Goal: Task Accomplishment & Management: Complete application form

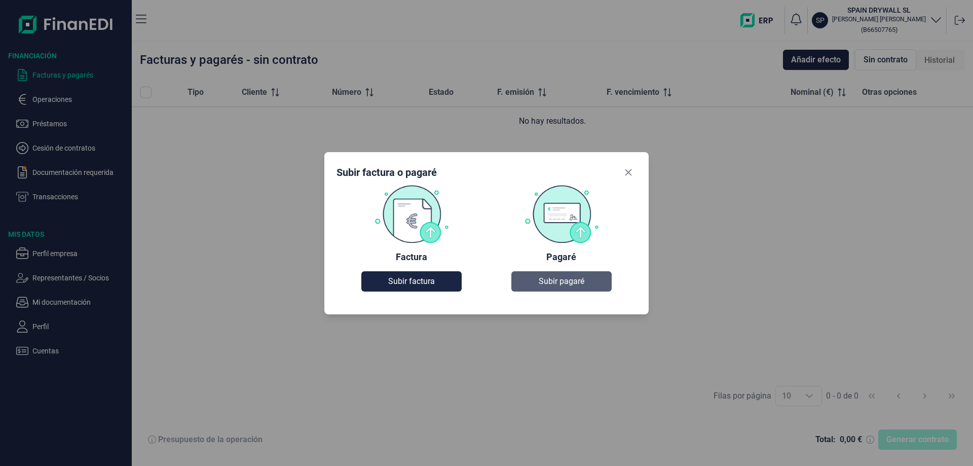
click at [551, 275] on span "Subir pagaré" at bounding box center [562, 281] width 46 height 12
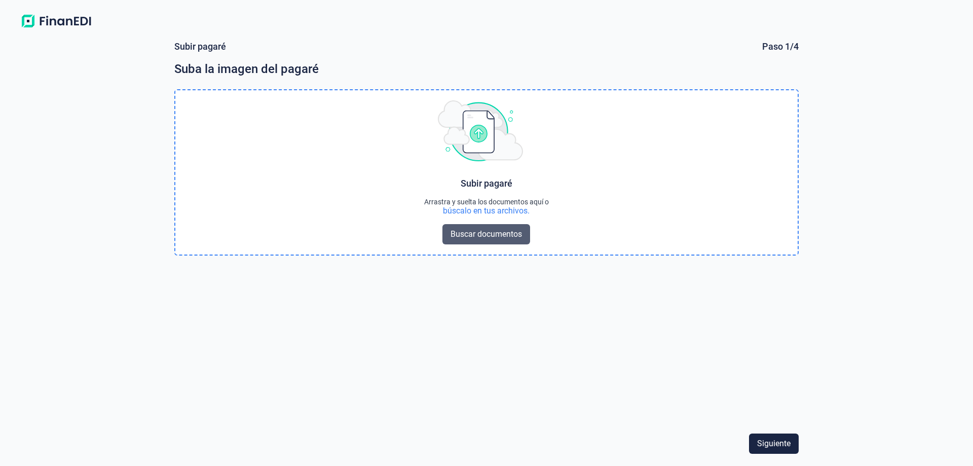
click at [508, 240] on span "Buscar documentos" at bounding box center [485, 234] width 71 height 12
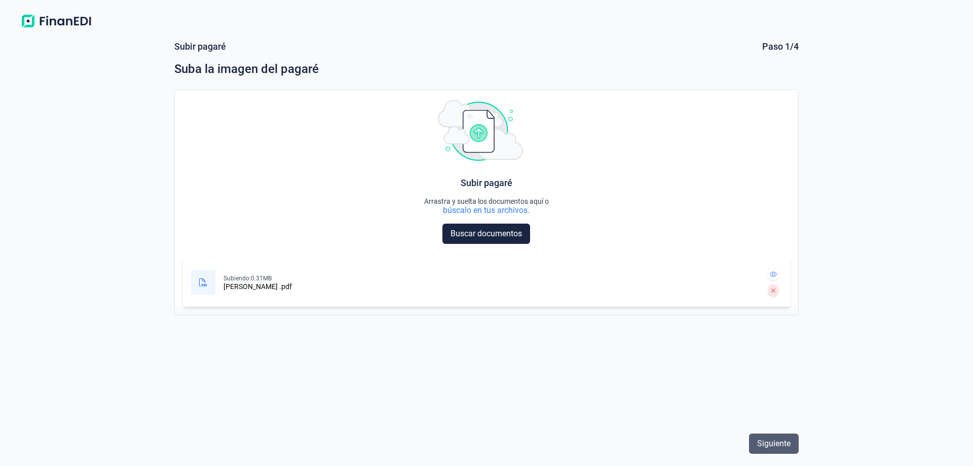
click at [759, 440] on span "Siguiente" at bounding box center [773, 443] width 33 height 12
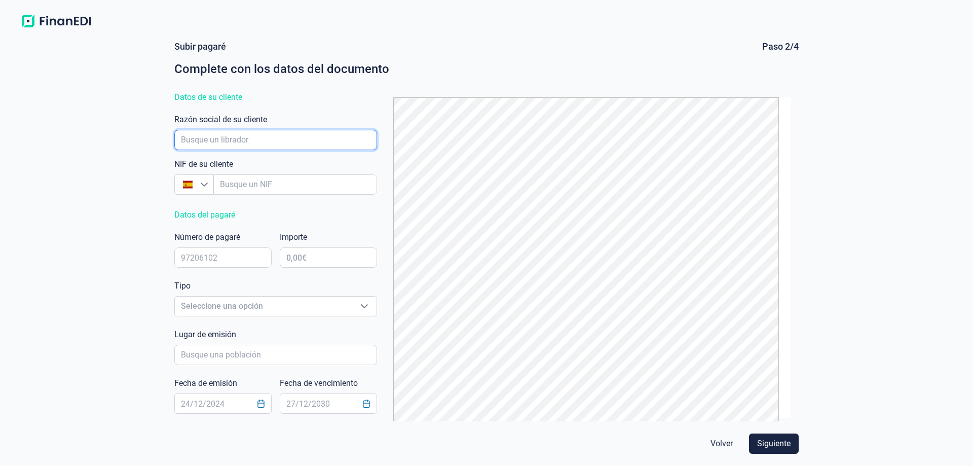
click at [224, 150] on input "empresaAutocomplete" at bounding box center [275, 140] width 203 height 20
type input "MOMENTO BUILDING"
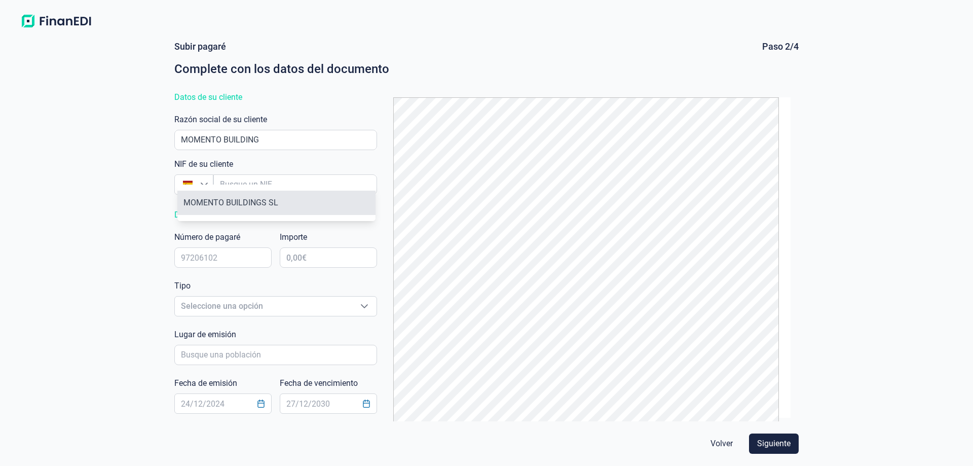
click at [252, 204] on li "MOMENTO BUILDINGS SL" at bounding box center [276, 203] width 198 height 24
type input "B44913986"
type input "MOMENTO BUILDINGS SL"
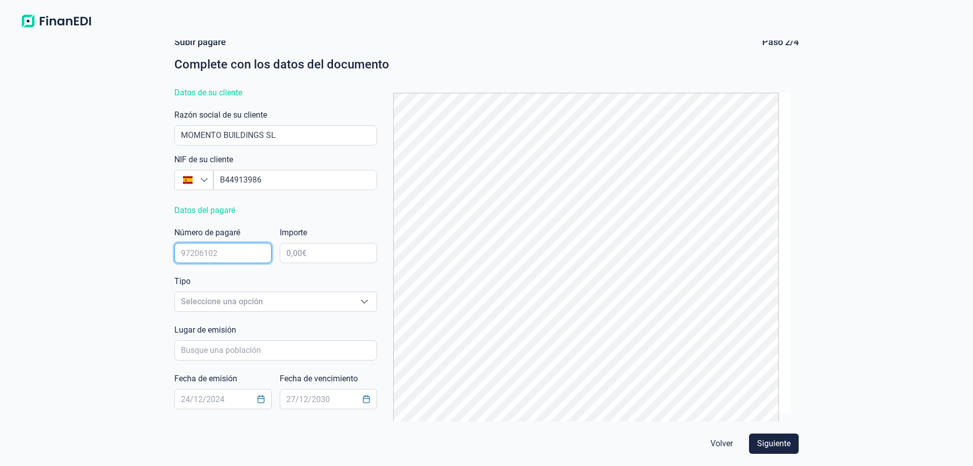
click at [237, 263] on input "text" at bounding box center [222, 253] width 97 height 20
click at [243, 263] on input "text" at bounding box center [222, 253] width 97 height 20
type input "2506342"
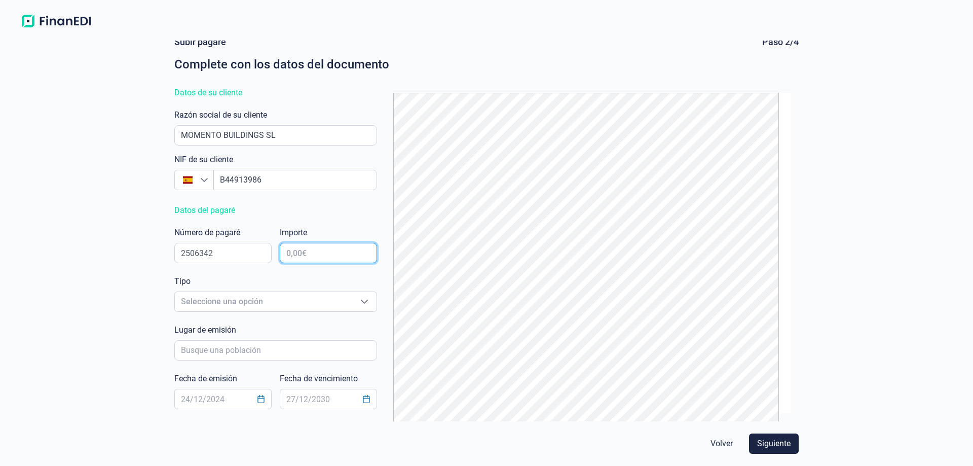
drag, startPoint x: 310, startPoint y: 265, endPoint x: 285, endPoint y: 267, distance: 24.4
click at [285, 263] on input "text" at bounding box center [328, 253] width 97 height 20
type input "64.542,00 €"
click at [362, 306] on icon "Seleccione una opción" at bounding box center [364, 301] width 8 height 8
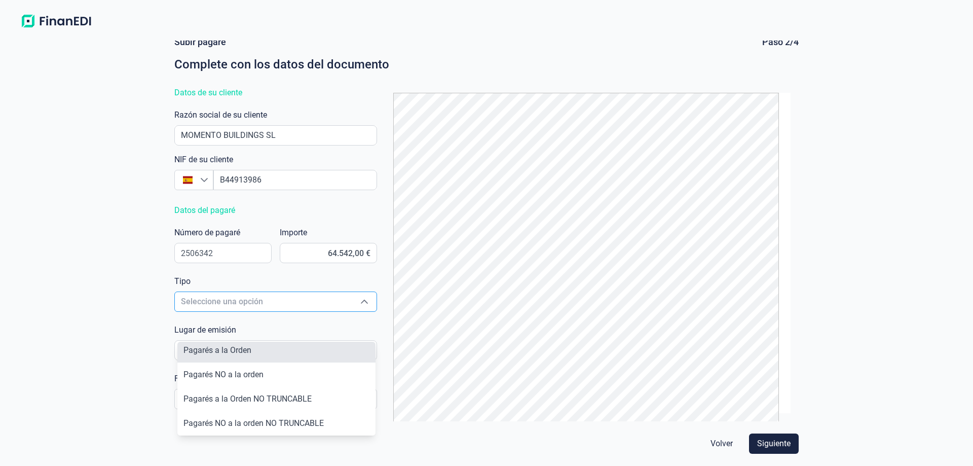
scroll to position [0, 0]
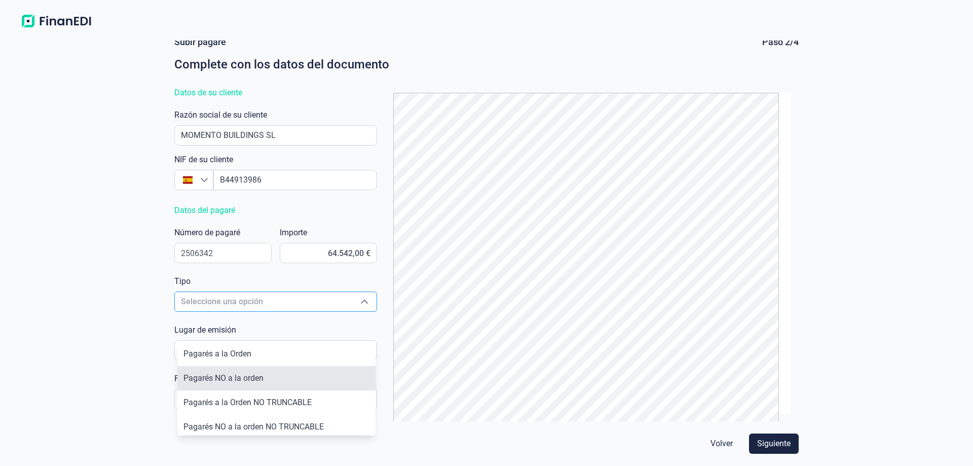
click at [276, 384] on li "Pagarés NO a la orden" at bounding box center [276, 378] width 198 height 24
type input "Pagarés NO a la orden"
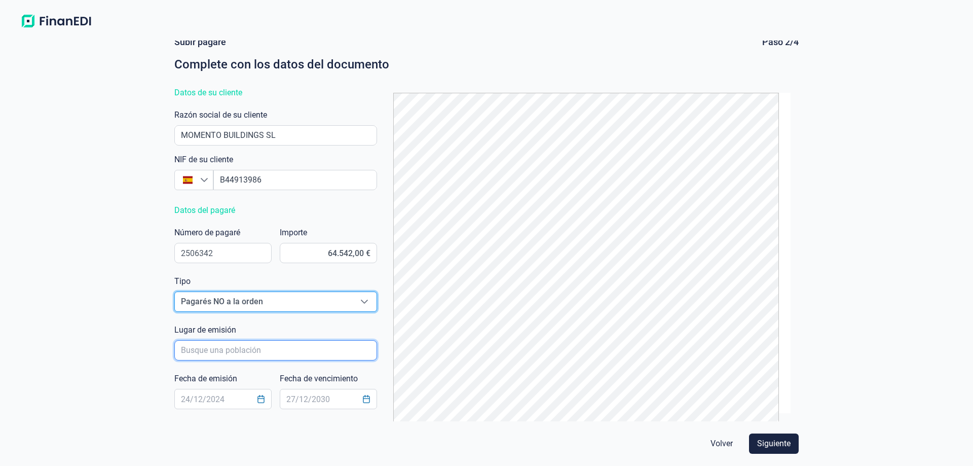
click at [290, 360] on input "poblacionAutocomplete" at bounding box center [275, 350] width 203 height 20
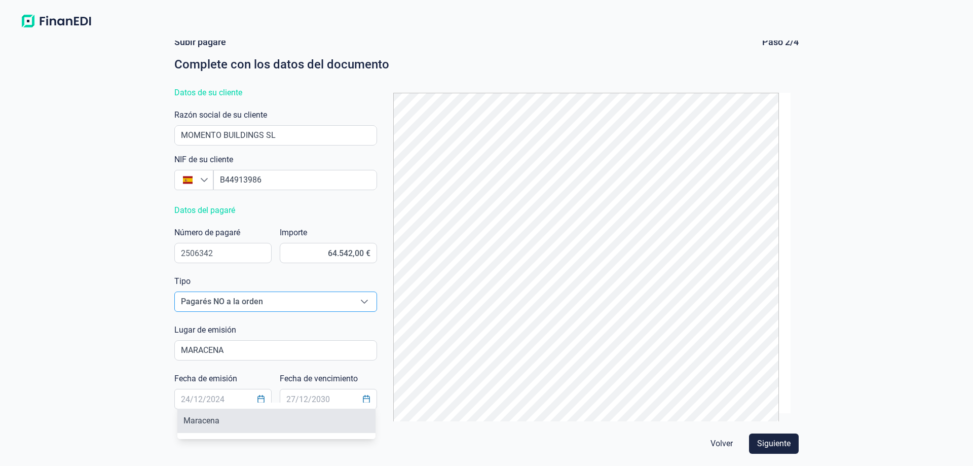
click at [245, 425] on li "Maracena" at bounding box center [276, 420] width 198 height 24
type input "Maracena"
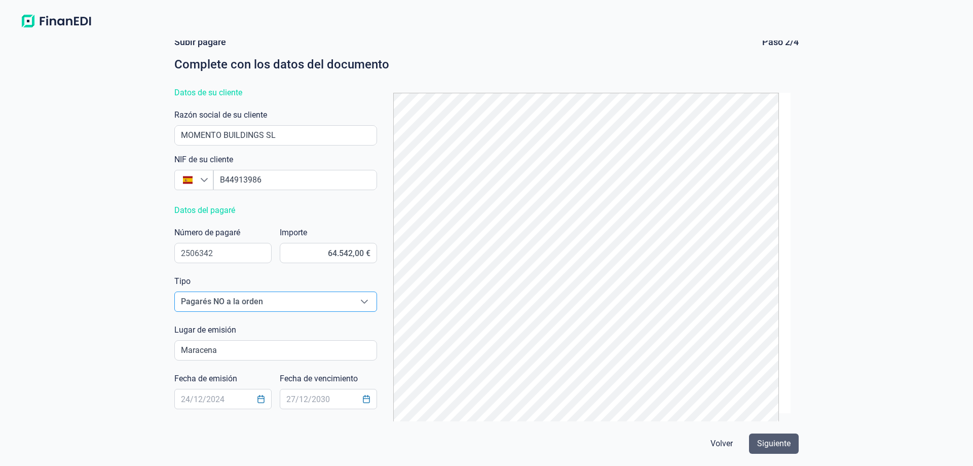
click at [768, 440] on span "Siguiente" at bounding box center [773, 443] width 33 height 12
click at [766, 441] on span "Siguiente" at bounding box center [773, 443] width 33 height 12
click at [239, 389] on input "text" at bounding box center [222, 399] width 97 height 20
type input "2"
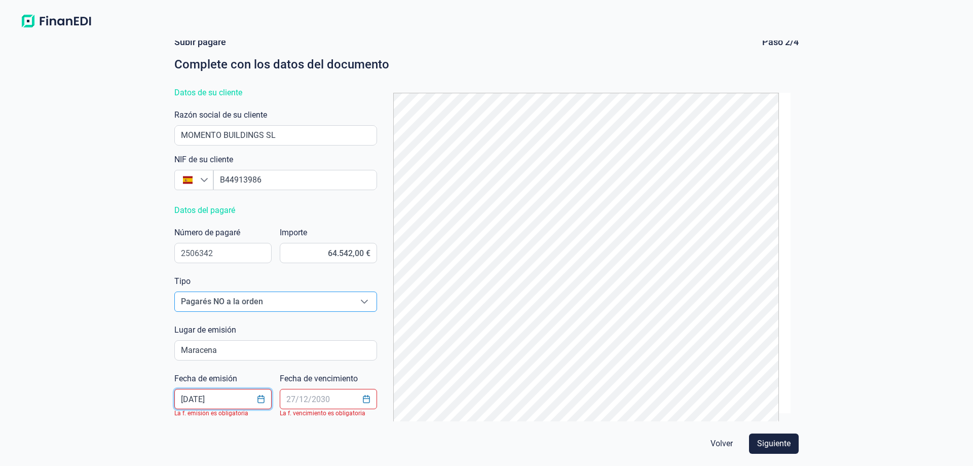
type input "[DATE]"
click at [289, 389] on input "text" at bounding box center [328, 399] width 97 height 20
type input "[DATE]"
click at [762, 439] on span "Siguiente" at bounding box center [773, 443] width 33 height 12
click at [200, 390] on input "text" at bounding box center [222, 399] width 97 height 20
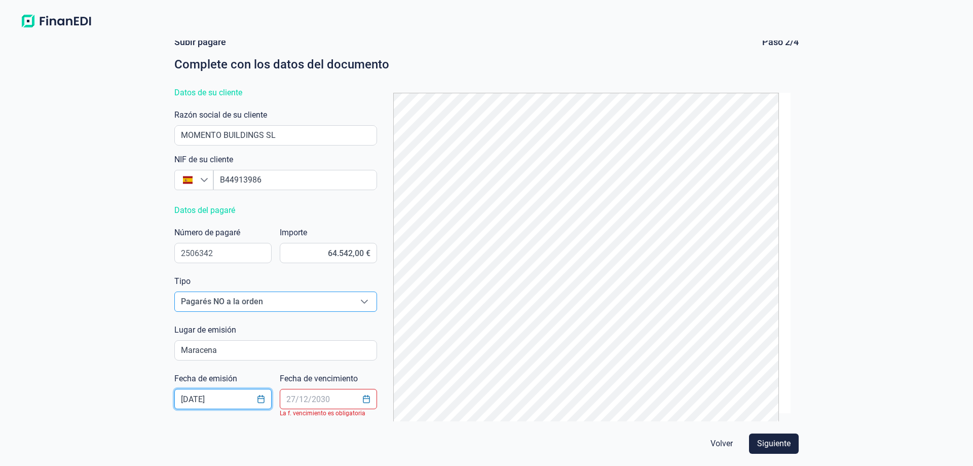
type input "[DATE]"
click at [333, 389] on input "text" at bounding box center [328, 399] width 97 height 20
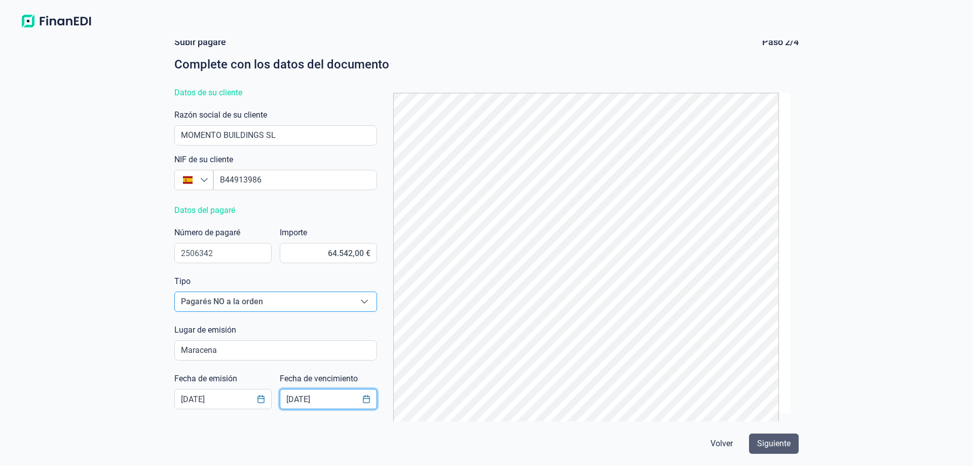
type input "[DATE]"
click at [762, 439] on span "Siguiente" at bounding box center [773, 443] width 33 height 12
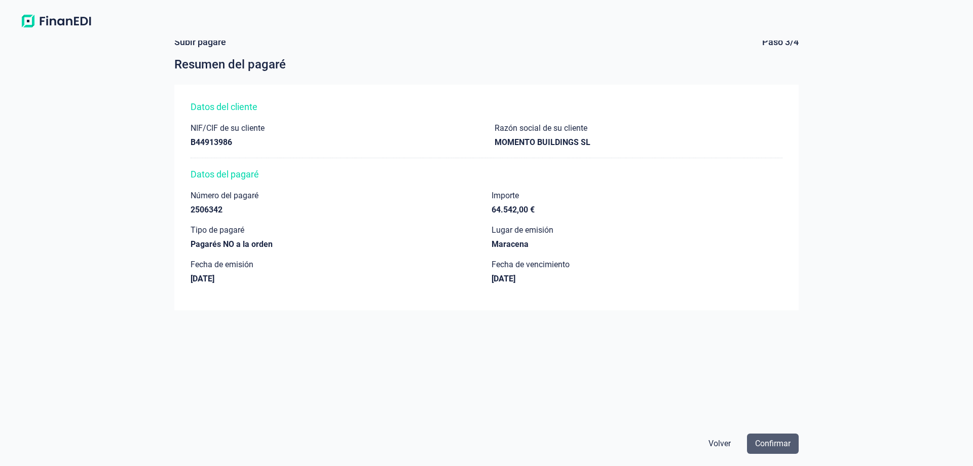
click at [766, 439] on span "Confirmar" at bounding box center [772, 443] width 35 height 12
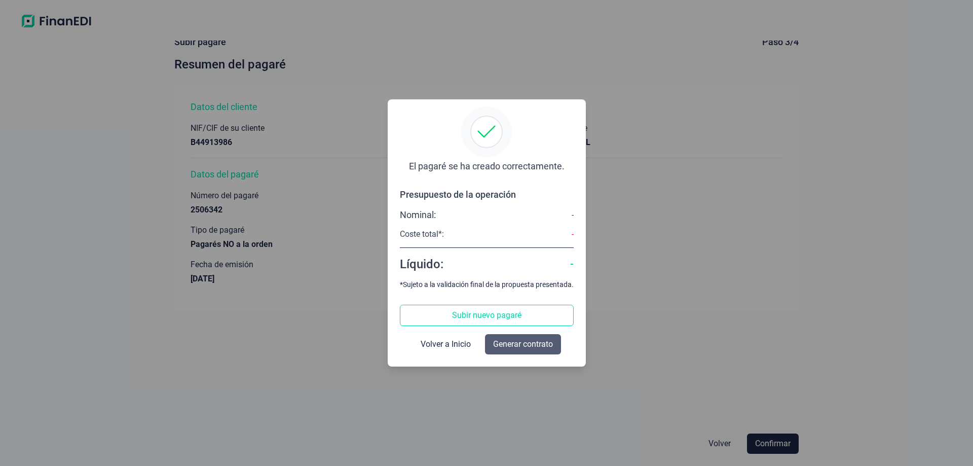
click at [522, 350] on span "Generar contrato" at bounding box center [523, 344] width 60 height 12
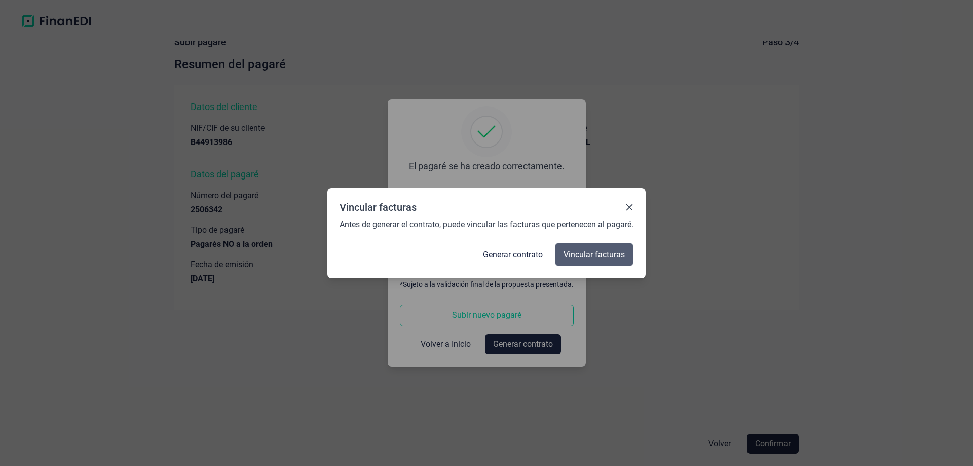
click at [582, 260] on span "Vincular facturas" at bounding box center [593, 254] width 61 height 12
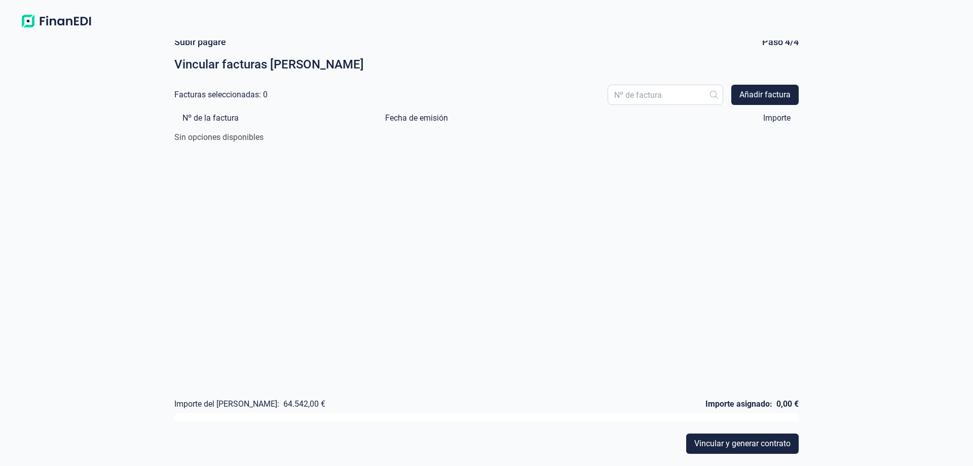
click at [238, 131] on div "Sin opciones disponibles" at bounding box center [486, 137] width 624 height 12
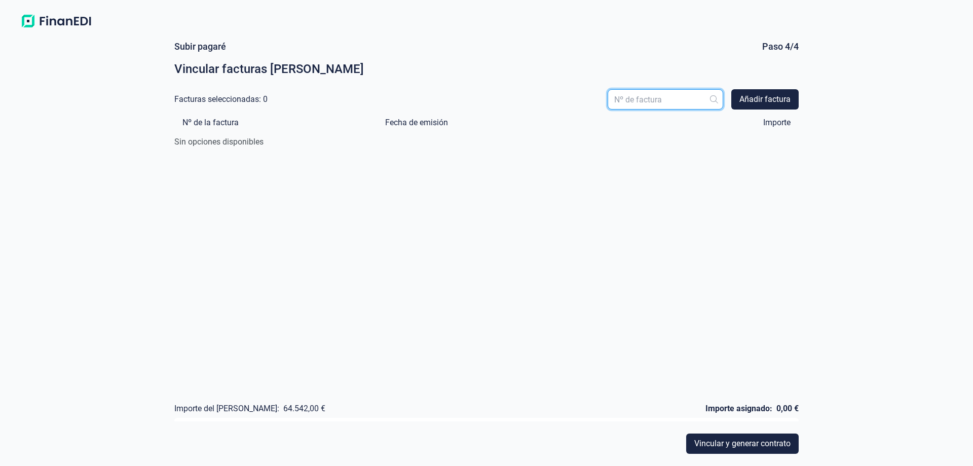
click at [633, 109] on input "text" at bounding box center [666, 99] width 116 height 20
type input "2501088"
click at [745, 105] on span "Añadir factura" at bounding box center [764, 99] width 51 height 12
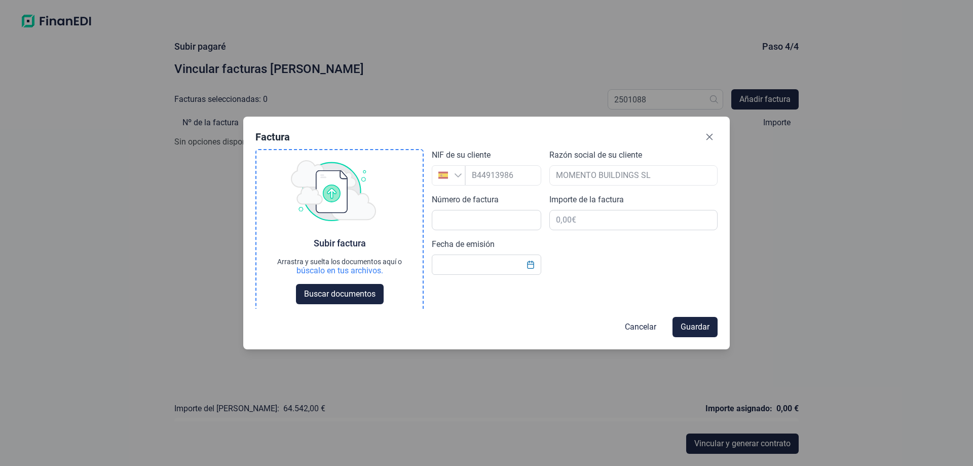
click at [335, 276] on div "búscalo en tus archivos." at bounding box center [339, 270] width 87 height 10
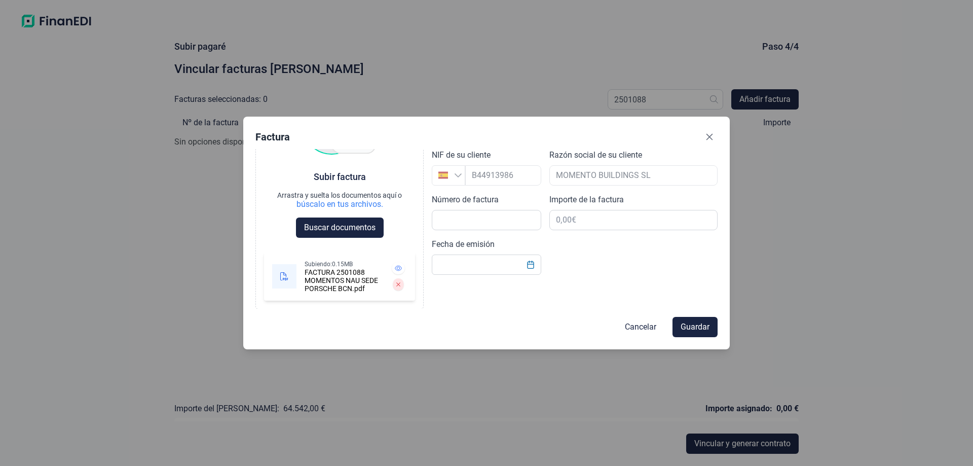
scroll to position [160, 0]
click at [491, 230] on input "text" at bounding box center [486, 220] width 109 height 20
type input "2501088"
click at [576, 230] on input "text" at bounding box center [633, 220] width 168 height 20
type input "64.542,00 €"
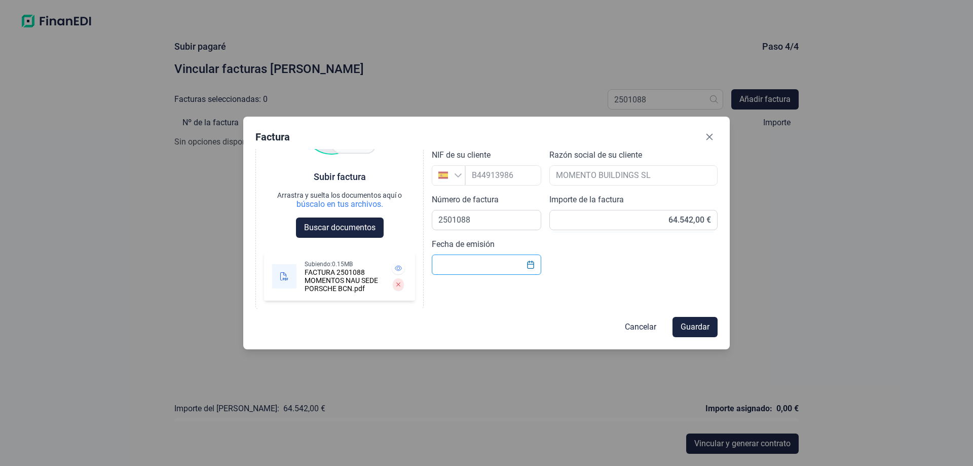
click at [495, 275] on input "text" at bounding box center [486, 264] width 109 height 20
click at [457, 275] on input "text" at bounding box center [486, 264] width 109 height 20
type input "[DATE]"
click at [689, 324] on span "Guardar" at bounding box center [694, 327] width 29 height 12
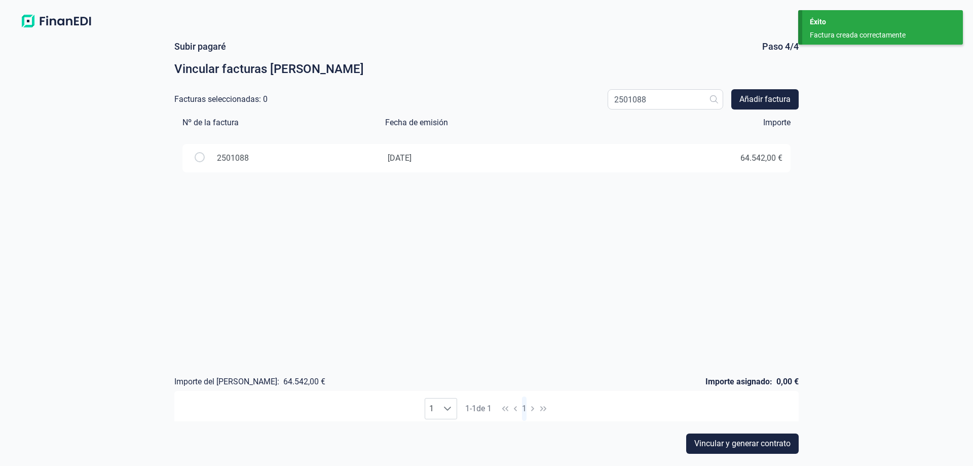
click at [205, 162] on input "radio" at bounding box center [200, 157] width 10 height 10
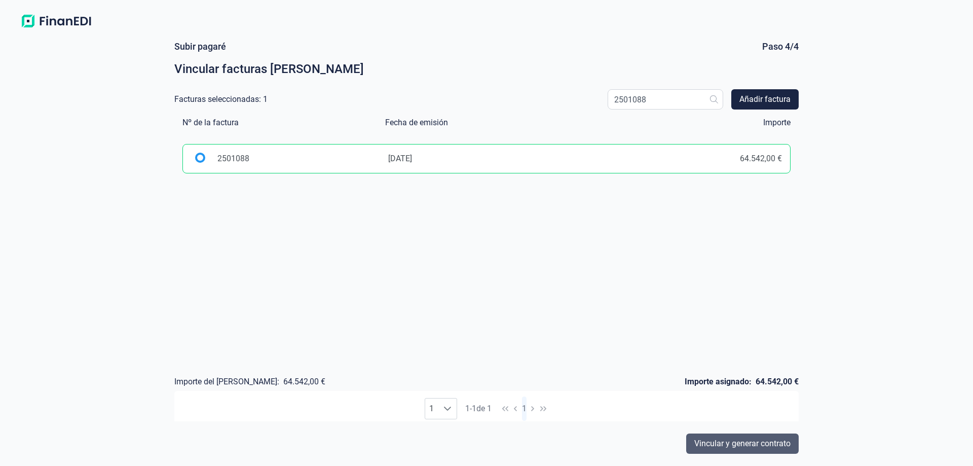
click at [735, 441] on span "Vincular y generar contrato" at bounding box center [742, 443] width 96 height 12
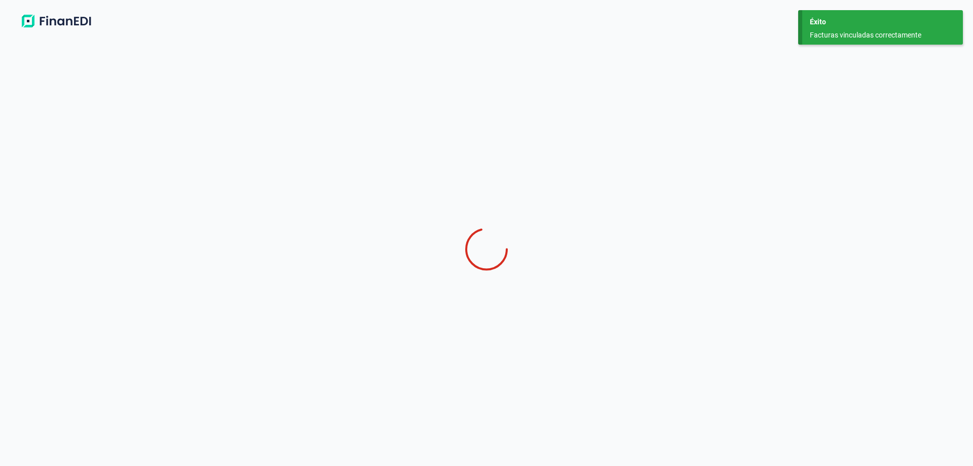
select select "ES"
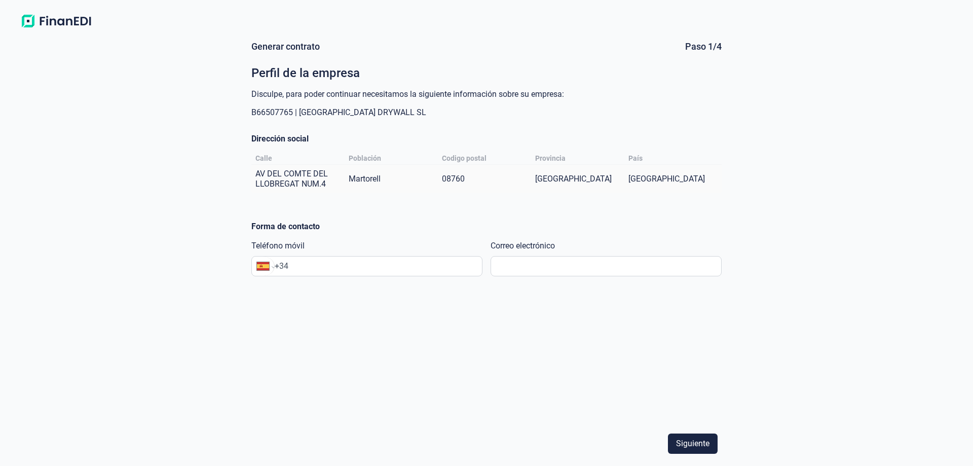
click at [358, 272] on input "+34" at bounding box center [378, 266] width 207 height 12
type input "[PHONE_NUMBER]"
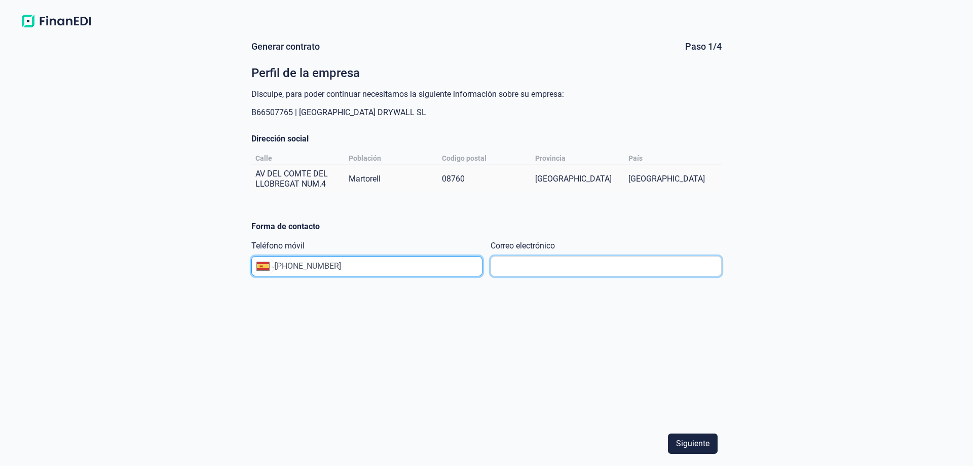
type input "[EMAIL_ADDRESS][DOMAIN_NAME]"
type input "[PHONE_NUMBER]"
click at [688, 439] on span "Siguiente" at bounding box center [692, 443] width 33 height 12
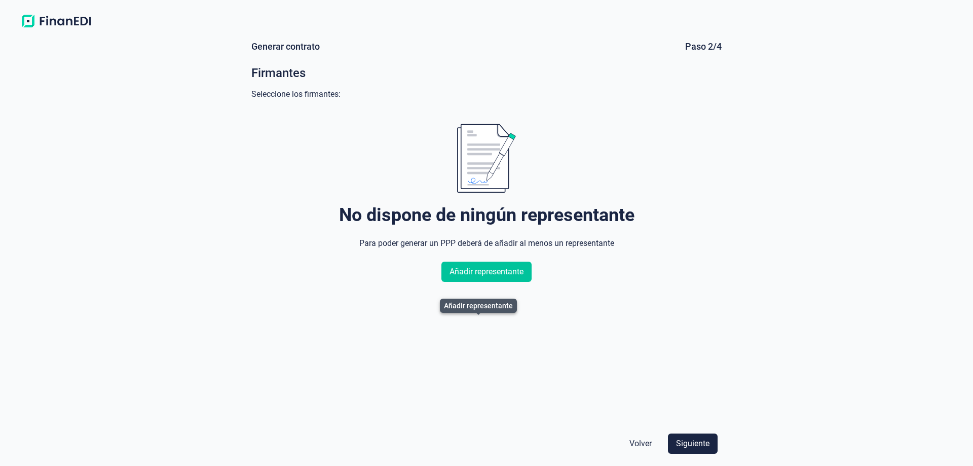
click at [484, 278] on span "Añadir representante" at bounding box center [486, 271] width 74 height 12
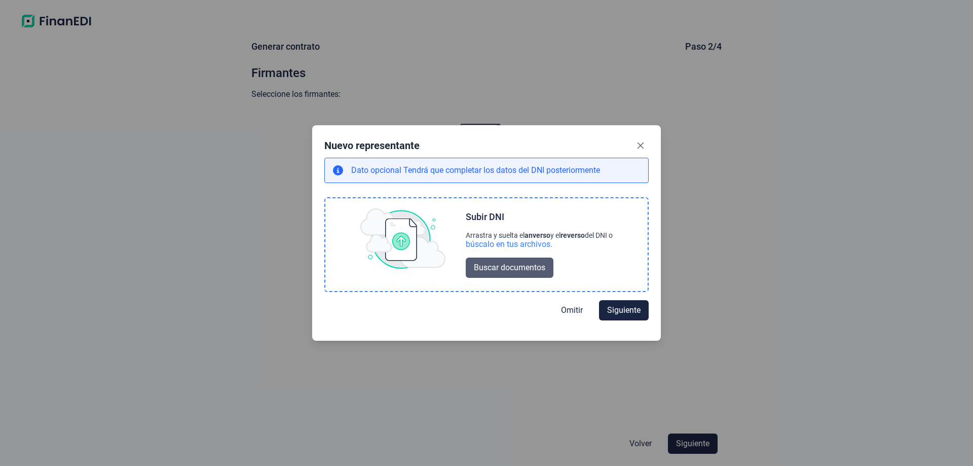
click at [511, 274] on span "Buscar documentos" at bounding box center [509, 267] width 71 height 12
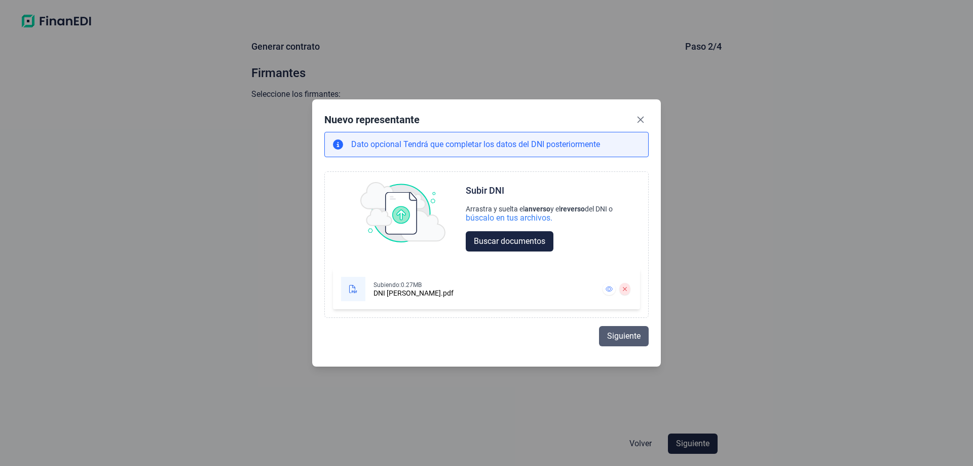
click at [640, 342] on span "Siguiente" at bounding box center [623, 336] width 33 height 12
select select "ES"
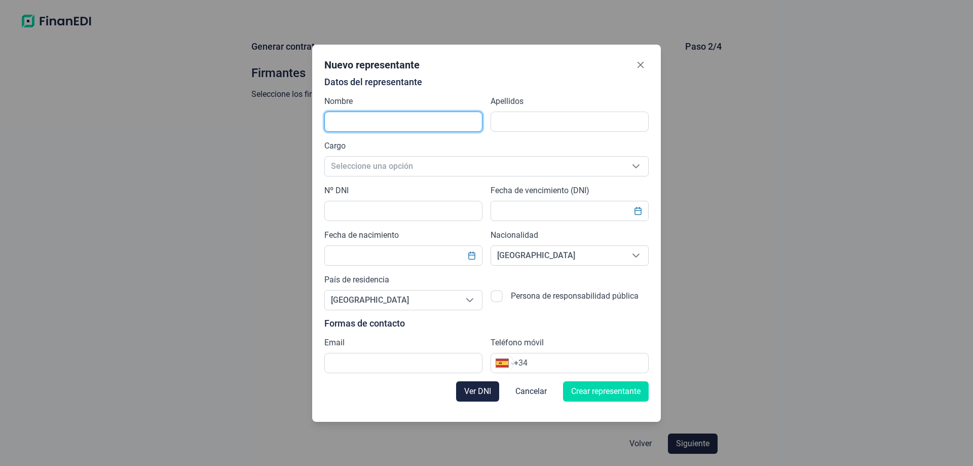
click at [362, 111] on input "text" at bounding box center [403, 121] width 158 height 20
type input "[PERSON_NAME]"
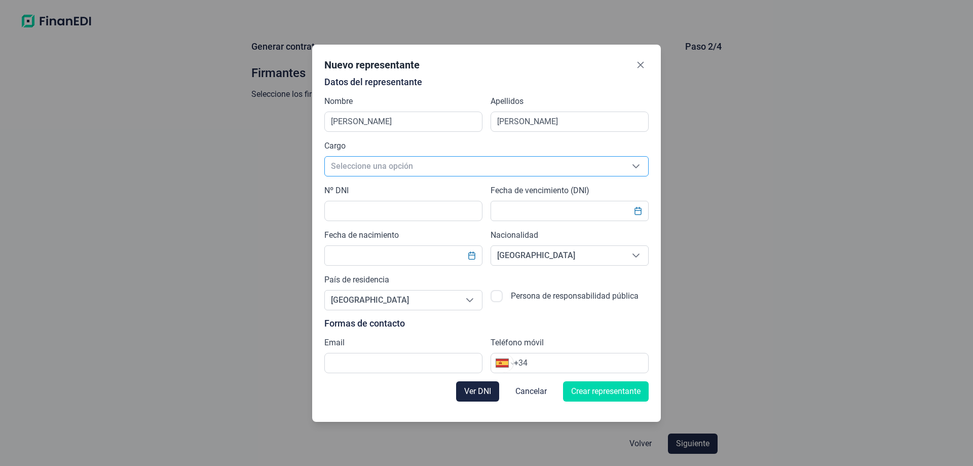
click at [339, 161] on span "Seleccione una opción" at bounding box center [474, 166] width 299 height 19
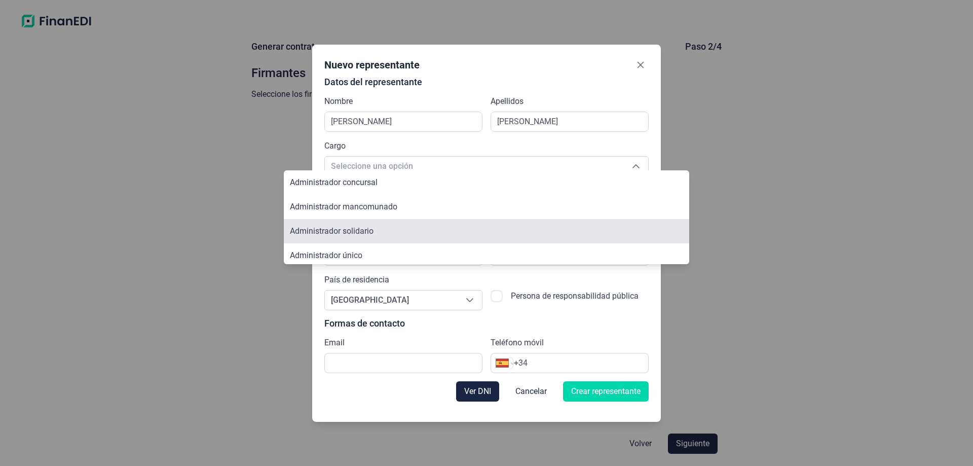
scroll to position [51, 0]
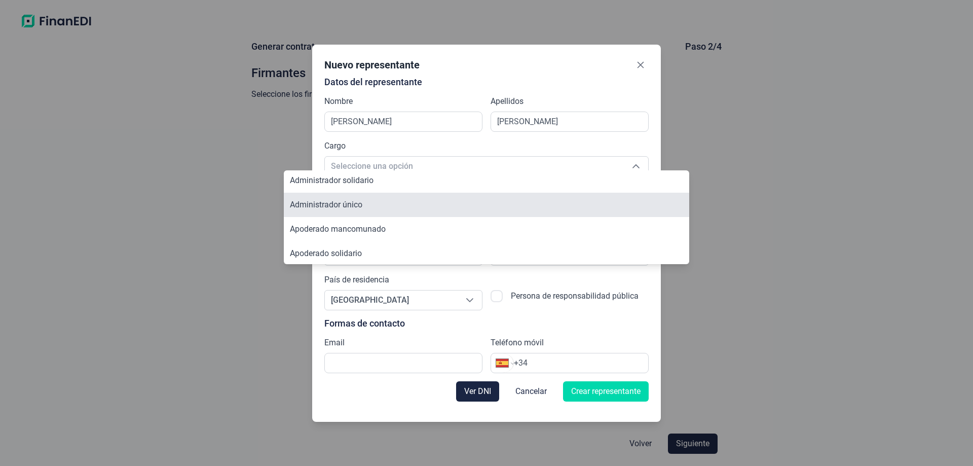
click at [346, 209] on span "Administrador único" at bounding box center [326, 205] width 72 height 10
type input "Administrador único"
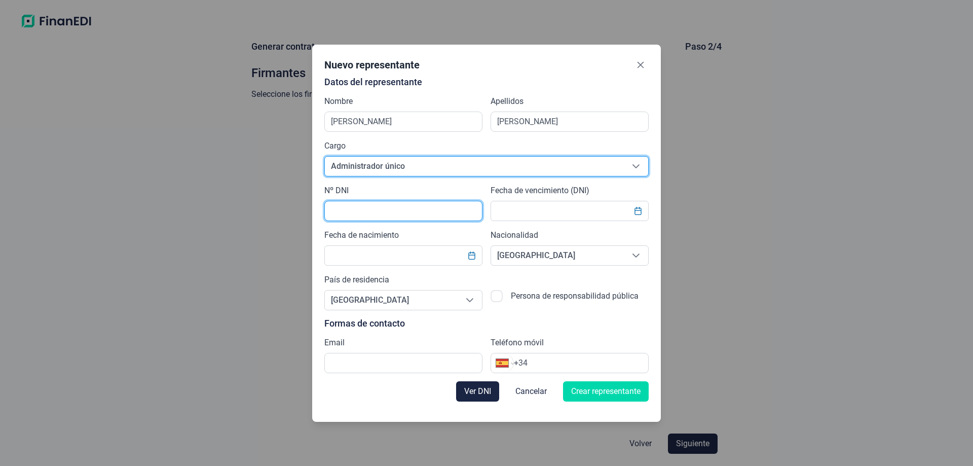
click at [332, 210] on input "text" at bounding box center [403, 211] width 158 height 20
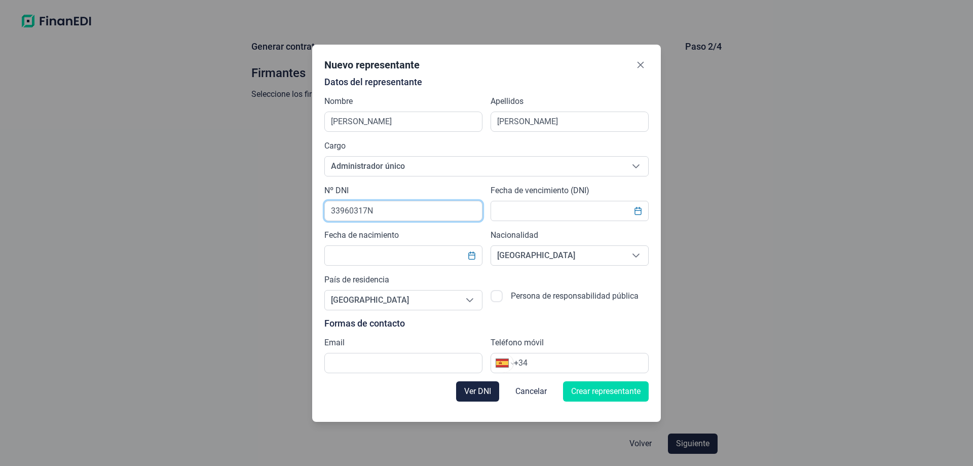
type input "33960317N"
click at [525, 211] on input "text" at bounding box center [569, 211] width 158 height 20
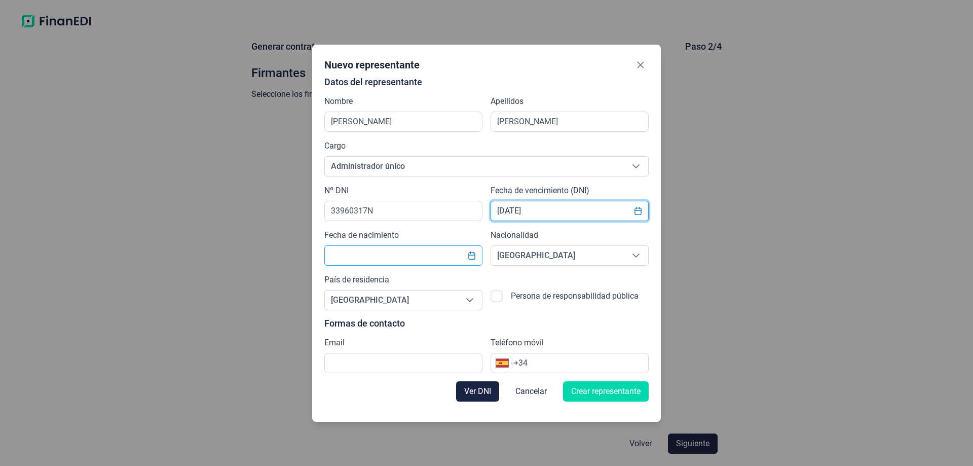
type input "[DATE]"
click at [324, 262] on input "text" at bounding box center [403, 255] width 158 height 20
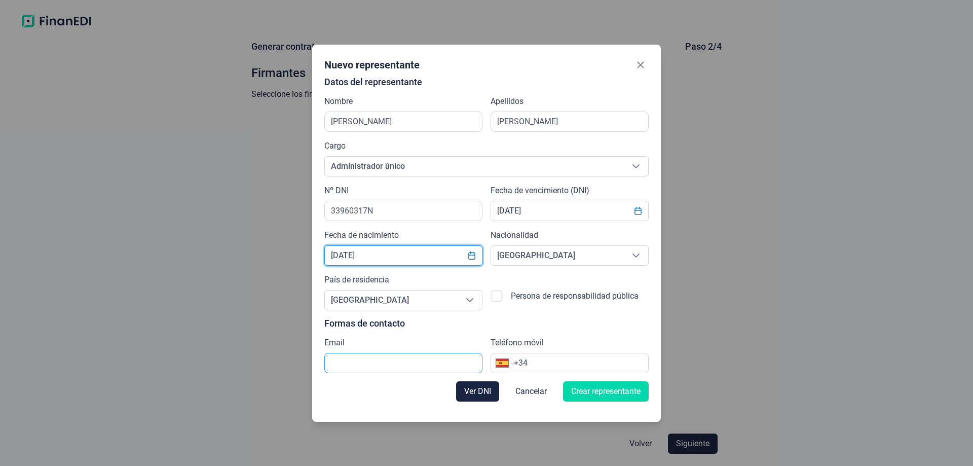
type input "[DATE]"
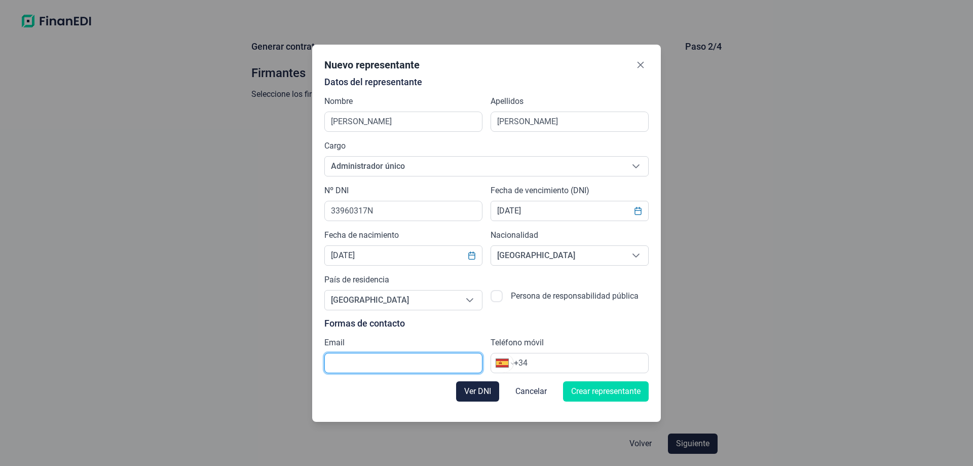
click at [346, 373] on input "text" at bounding box center [403, 363] width 158 height 20
type input "[EMAIL_ADDRESS][DOMAIN_NAME]"
click at [573, 369] on input "+34" at bounding box center [581, 363] width 134 height 12
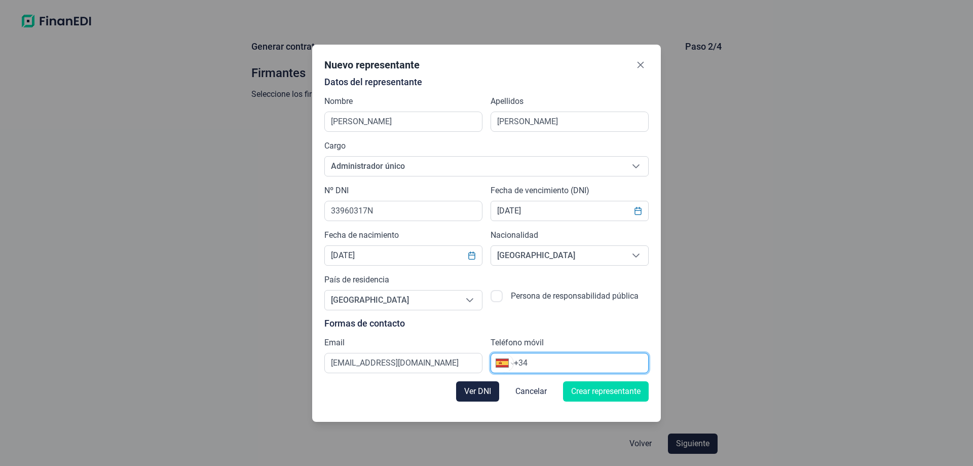
type input "[PHONE_NUMBER]"
click at [640, 397] on span "Crear representante" at bounding box center [605, 391] width 69 height 12
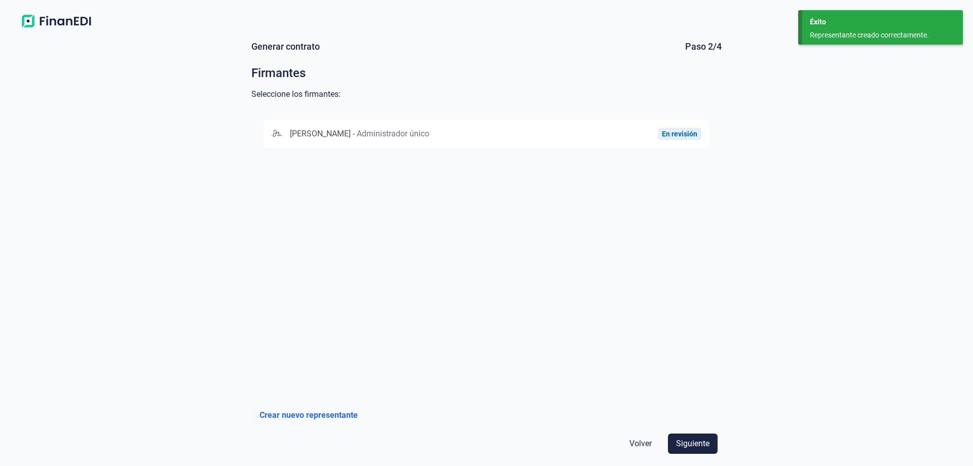
click at [688, 233] on div "[PERSON_NAME] - Administrador único En revisión" at bounding box center [486, 249] width 470 height 285
click at [677, 440] on span "Siguiente" at bounding box center [692, 443] width 33 height 12
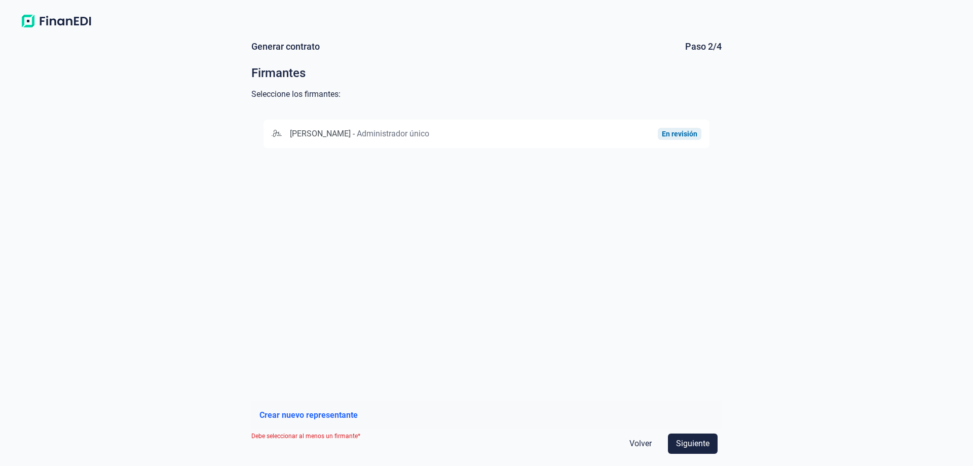
click at [351, 138] on span "[PERSON_NAME]" at bounding box center [320, 134] width 61 height 10
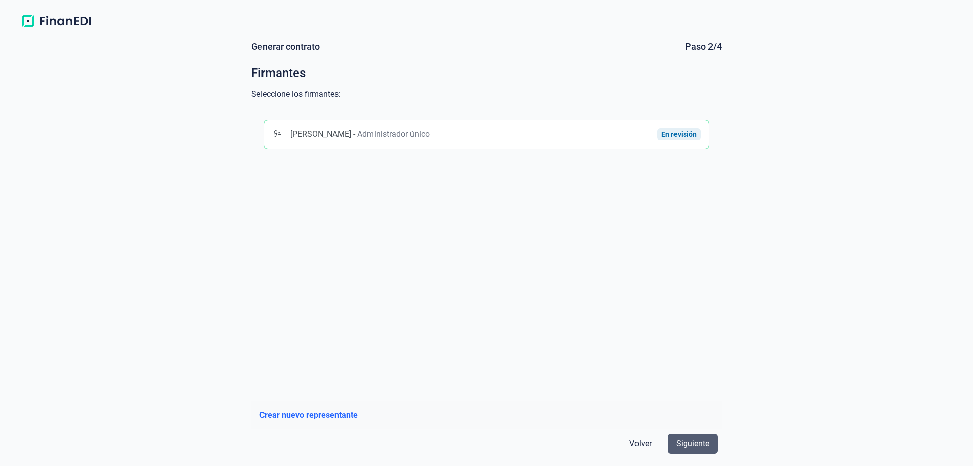
click at [696, 437] on span "Siguiente" at bounding box center [692, 443] width 33 height 12
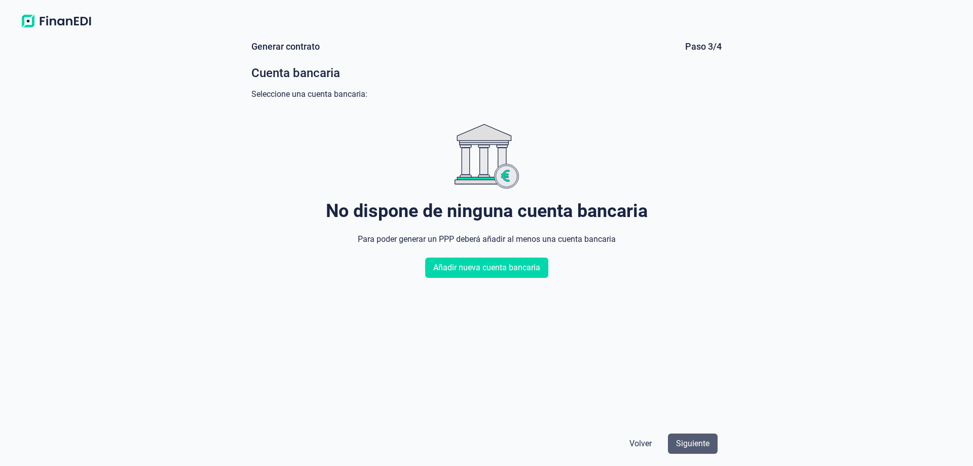
click at [691, 441] on span "Siguiente" at bounding box center [692, 443] width 33 height 12
click at [740, 327] on div "Generar contrato Paso 3/4 Cuenta bancaria Seleccione una cuenta bancaria: No di…" at bounding box center [486, 248] width 973 height 433
click at [515, 385] on div "No dispone de ninguna cuenta bancaria Para poder generar un PPP [PERSON_NAME] a…" at bounding box center [486, 268] width 470 height 322
click at [501, 372] on div "No dispone de ninguna cuenta bancaria Para poder generar un PPP [PERSON_NAME] a…" at bounding box center [486, 268] width 470 height 322
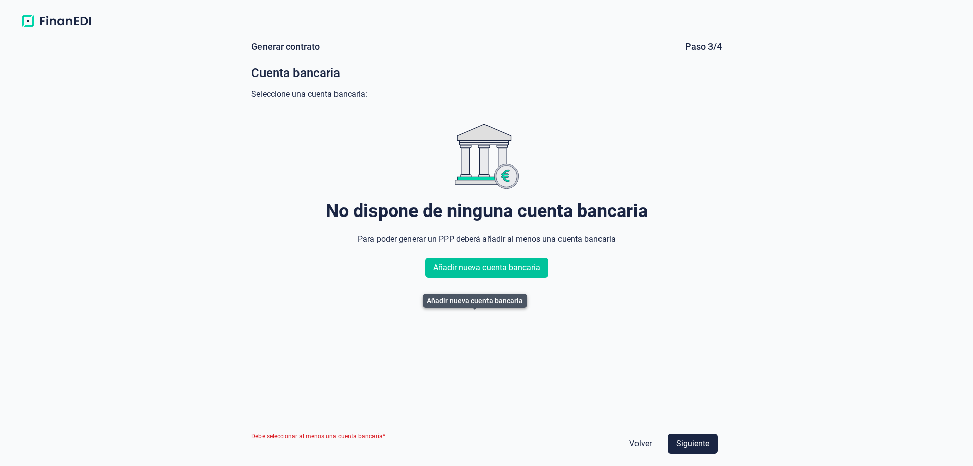
click at [491, 274] on span "Añadir nueva cuenta bancaria" at bounding box center [486, 267] width 107 height 12
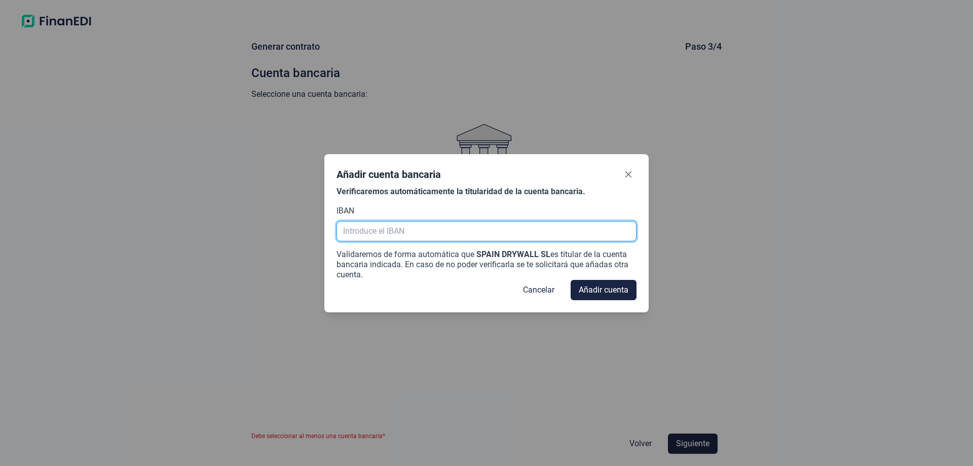
click at [398, 237] on input "text" at bounding box center [486, 231] width 300 height 20
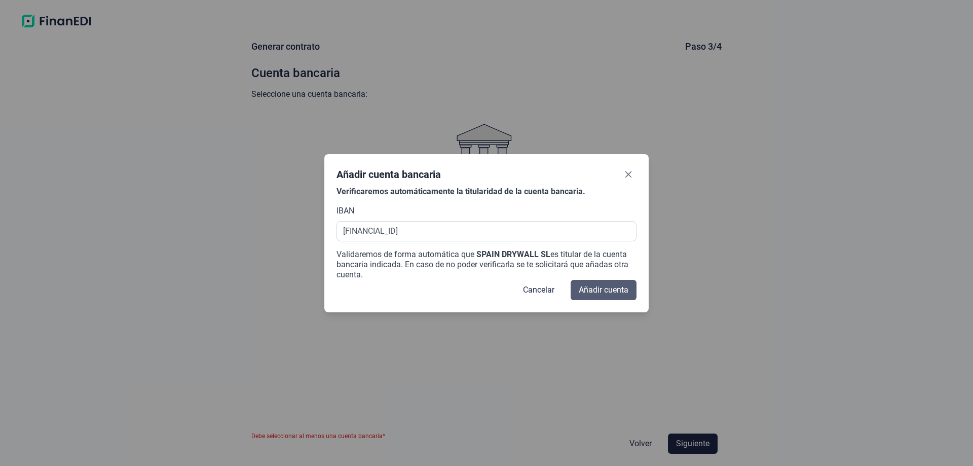
type input "[FINANCIAL_ID]"
click at [588, 296] on span "Añadir cuenta" at bounding box center [604, 290] width 50 height 12
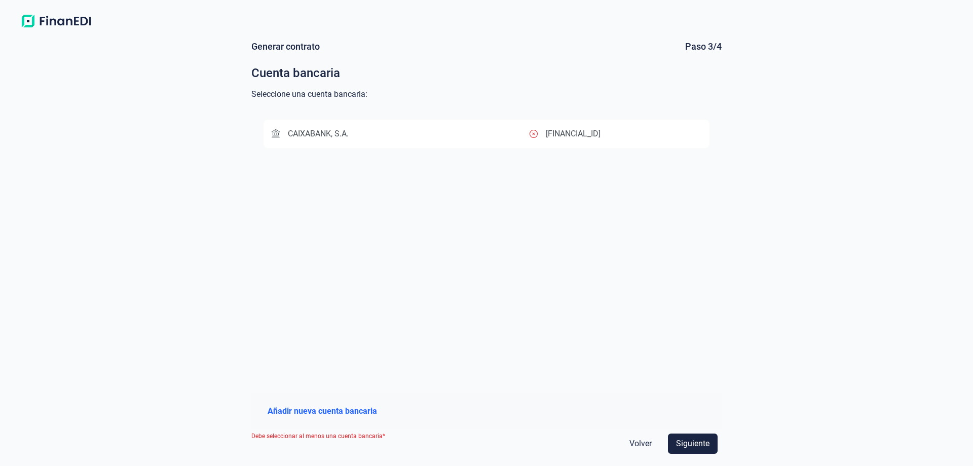
click at [392, 140] on div "CAIXABANK, S.A." at bounding box center [401, 134] width 258 height 12
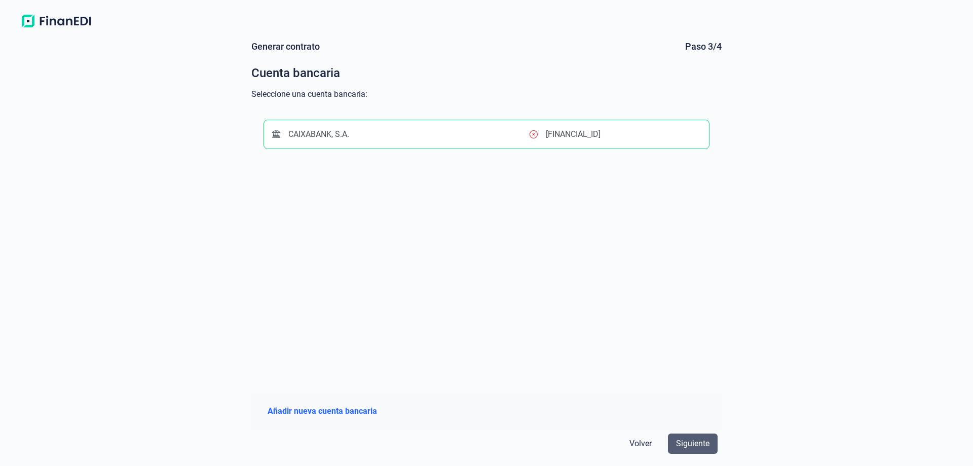
click at [698, 438] on span "Siguiente" at bounding box center [692, 443] width 33 height 12
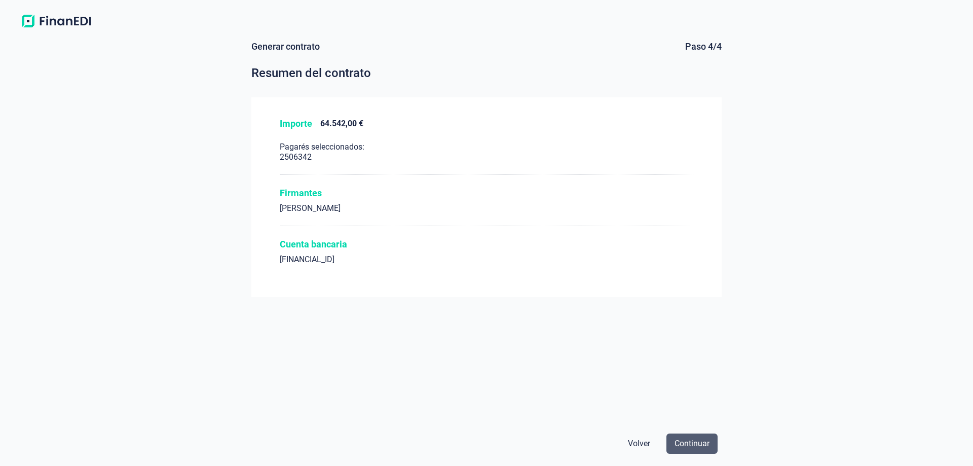
click at [684, 437] on span "Continuar" at bounding box center [691, 443] width 35 height 12
click at [832, 275] on div "Generar contrato Paso 4/4 Resumen del contrato Importe 64.542,00 € Pagarés sele…" at bounding box center [486, 248] width 973 height 433
click at [703, 433] on button "Continuar" at bounding box center [691, 443] width 51 height 20
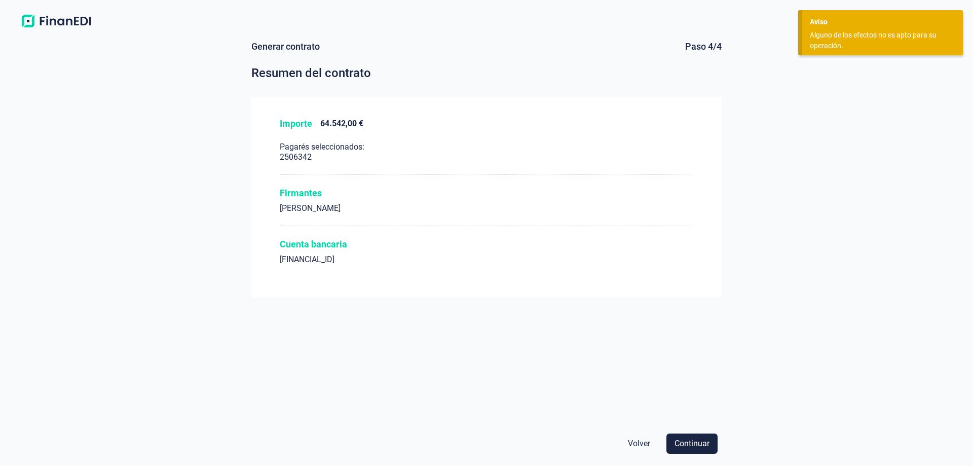
click at [809, 310] on div "Generar contrato Paso 4/4 Resumen del contrato Importe 64.542,00 € Pagarés sele…" at bounding box center [486, 248] width 973 height 433
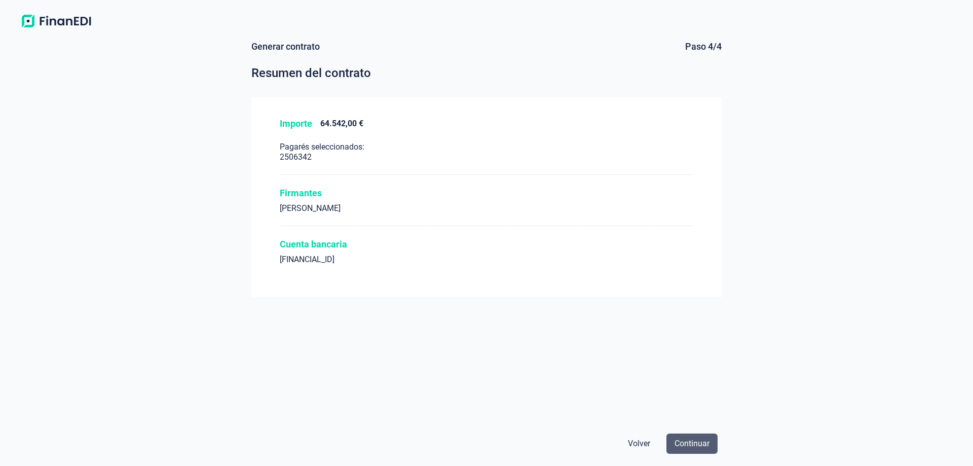
click at [691, 437] on span "Continuar" at bounding box center [691, 443] width 35 height 12
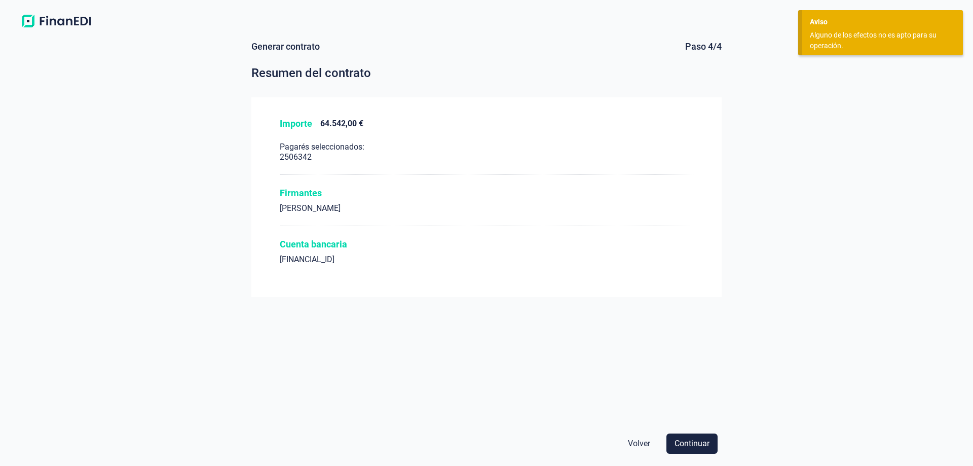
click at [845, 36] on div "Alguno de los efectos no es apto para su operación." at bounding box center [879, 40] width 138 height 21
